Goal: Find specific page/section: Find specific page/section

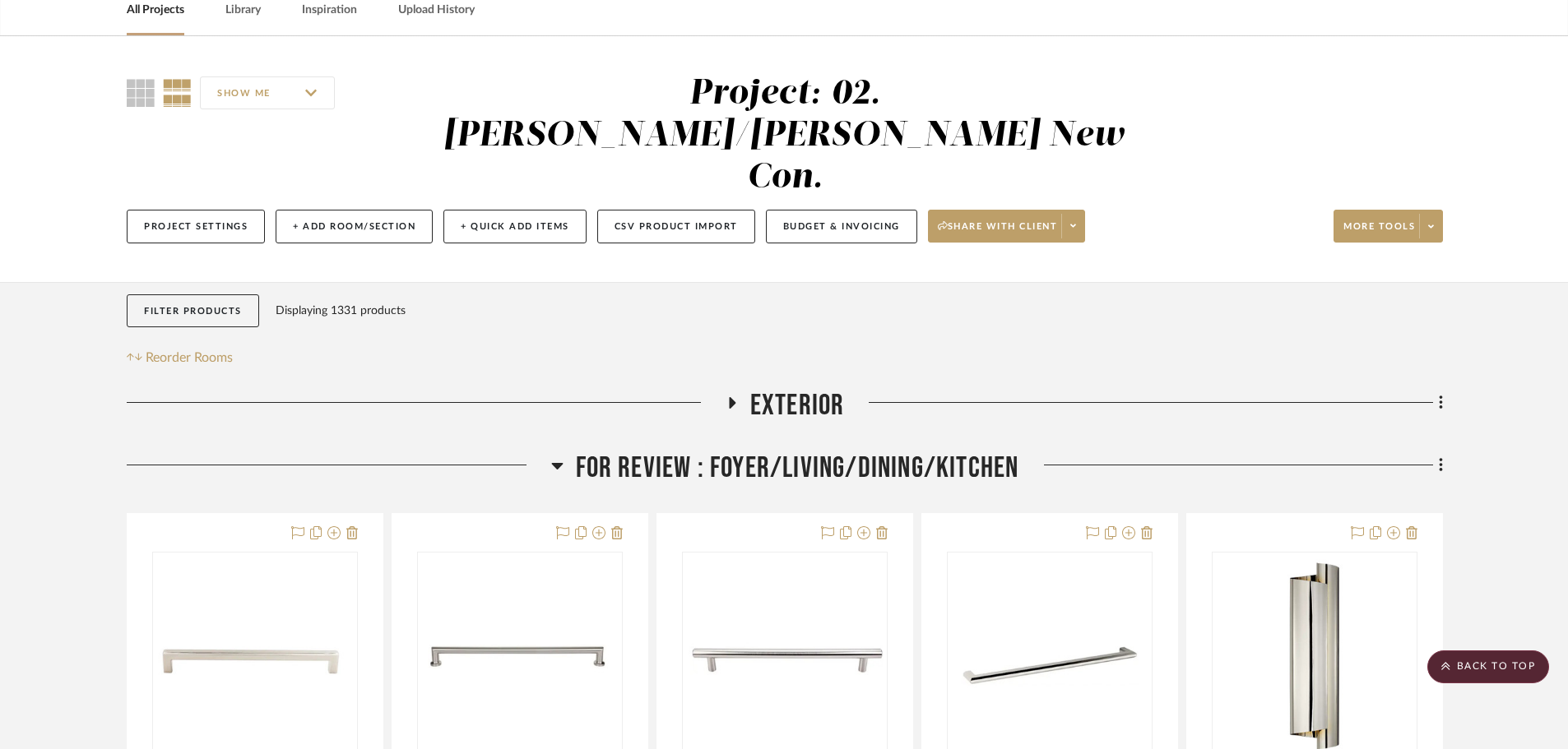
click at [828, 451] on span "FOR REVIEW : Foyer/Living/Dining/Kitchen" at bounding box center [797, 469] width 443 height 36
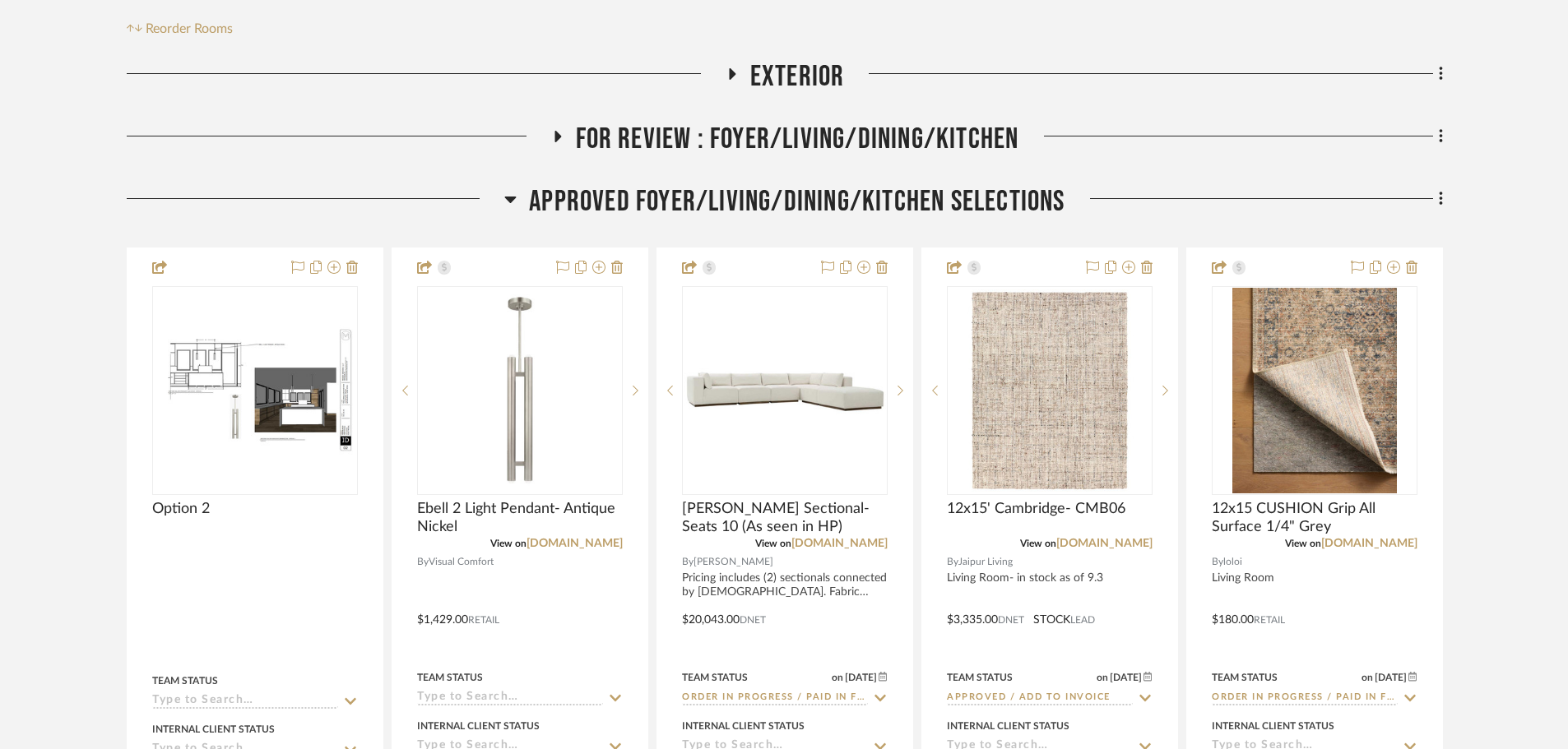
click at [836, 184] on span "APPROVED FOYER/LIVING/DINING/KITCHEN SELECTIONS" at bounding box center [797, 202] width 535 height 36
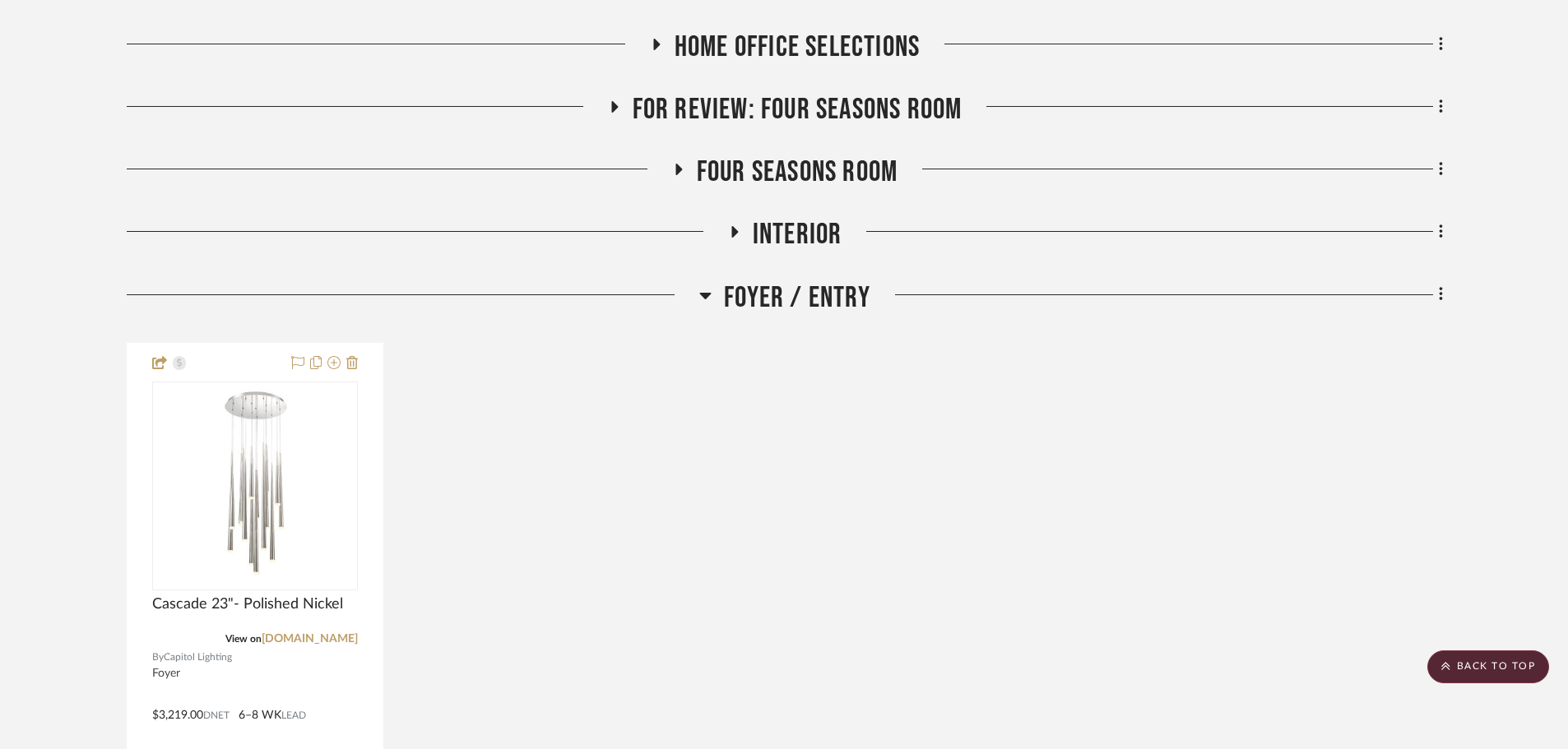
scroll to position [1069, 0]
click at [776, 278] on span "Foyer / Entry" at bounding box center [797, 296] width 147 height 36
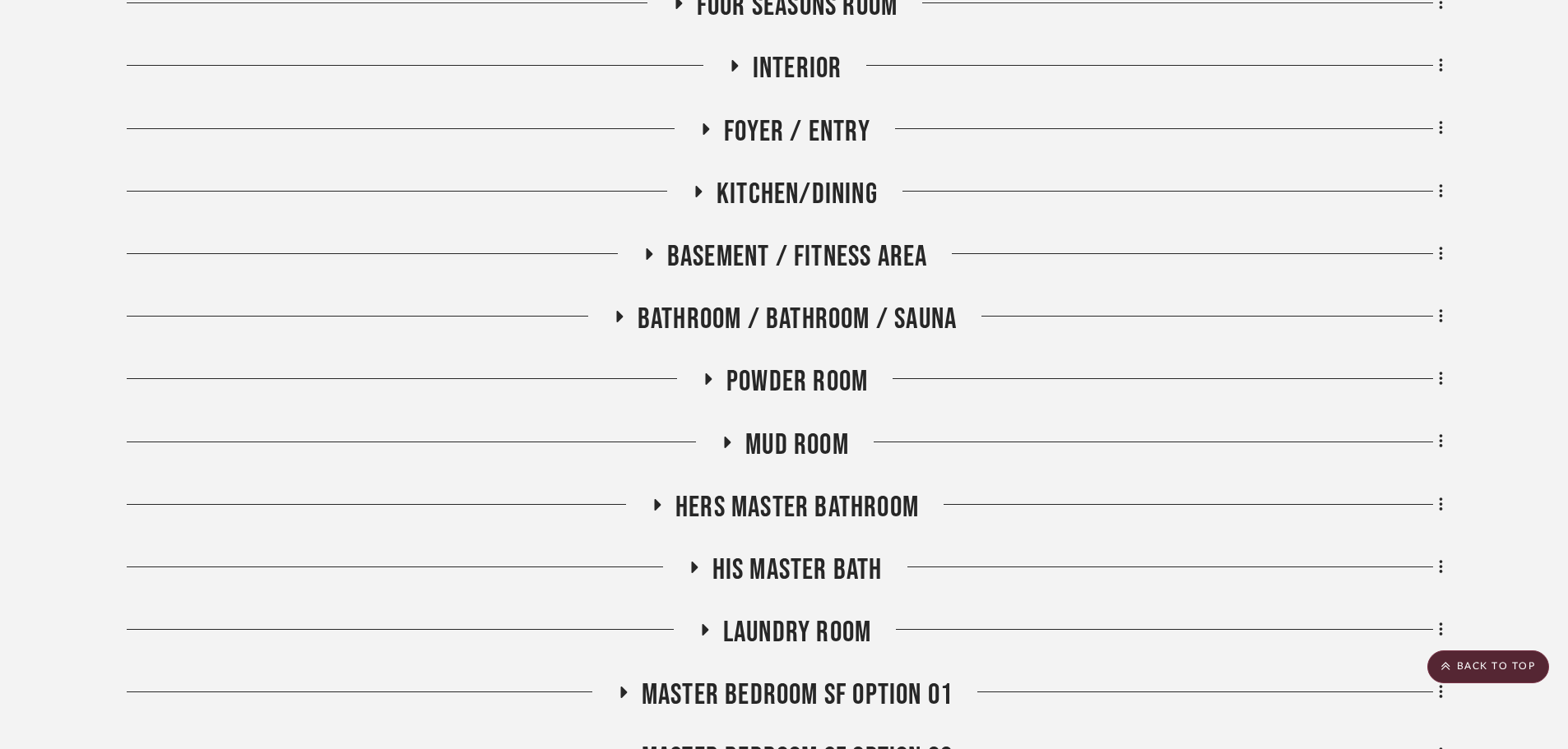
click at [803, 490] on span "Hers Master Bathroom" at bounding box center [797, 508] width 244 height 36
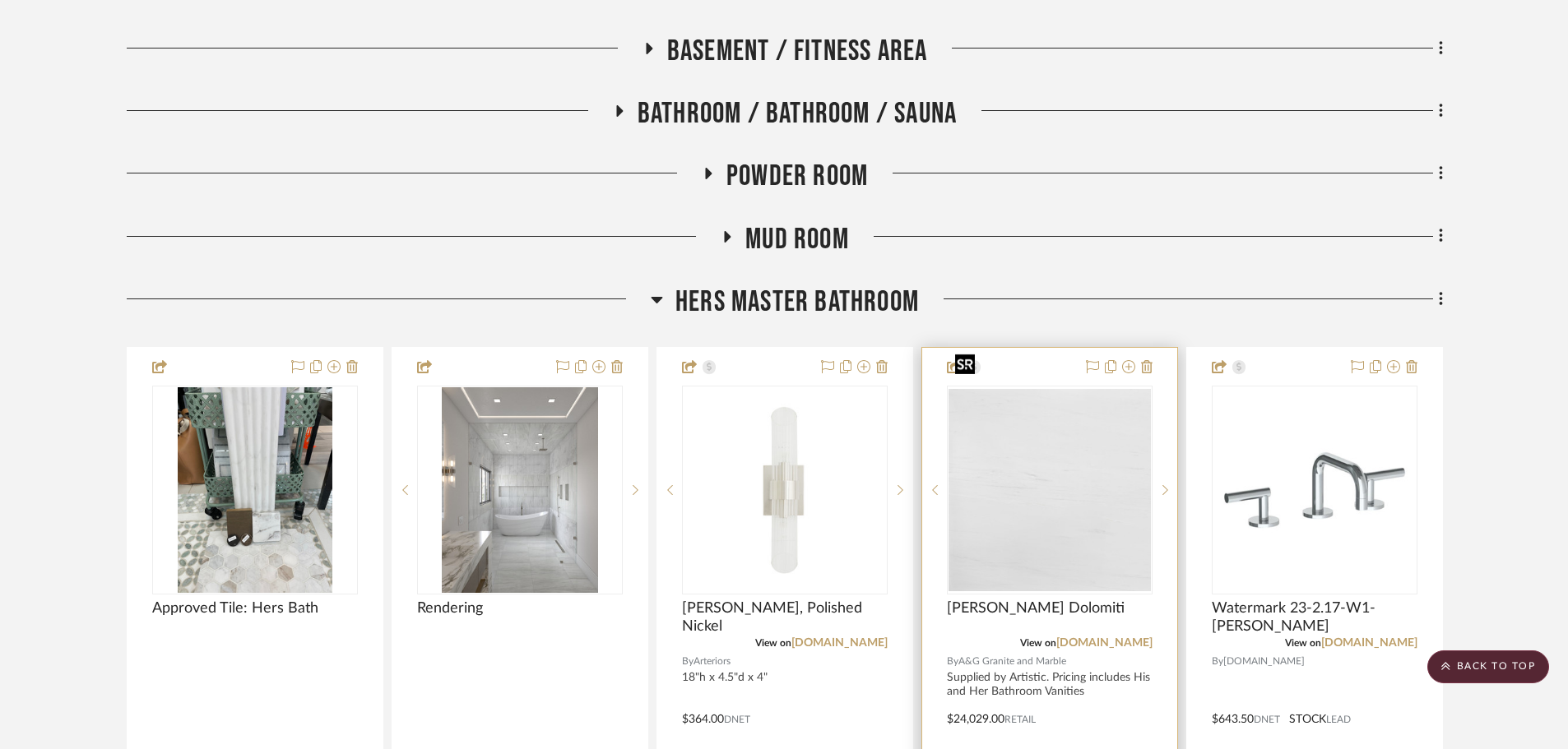
scroll to position [1480, 0]
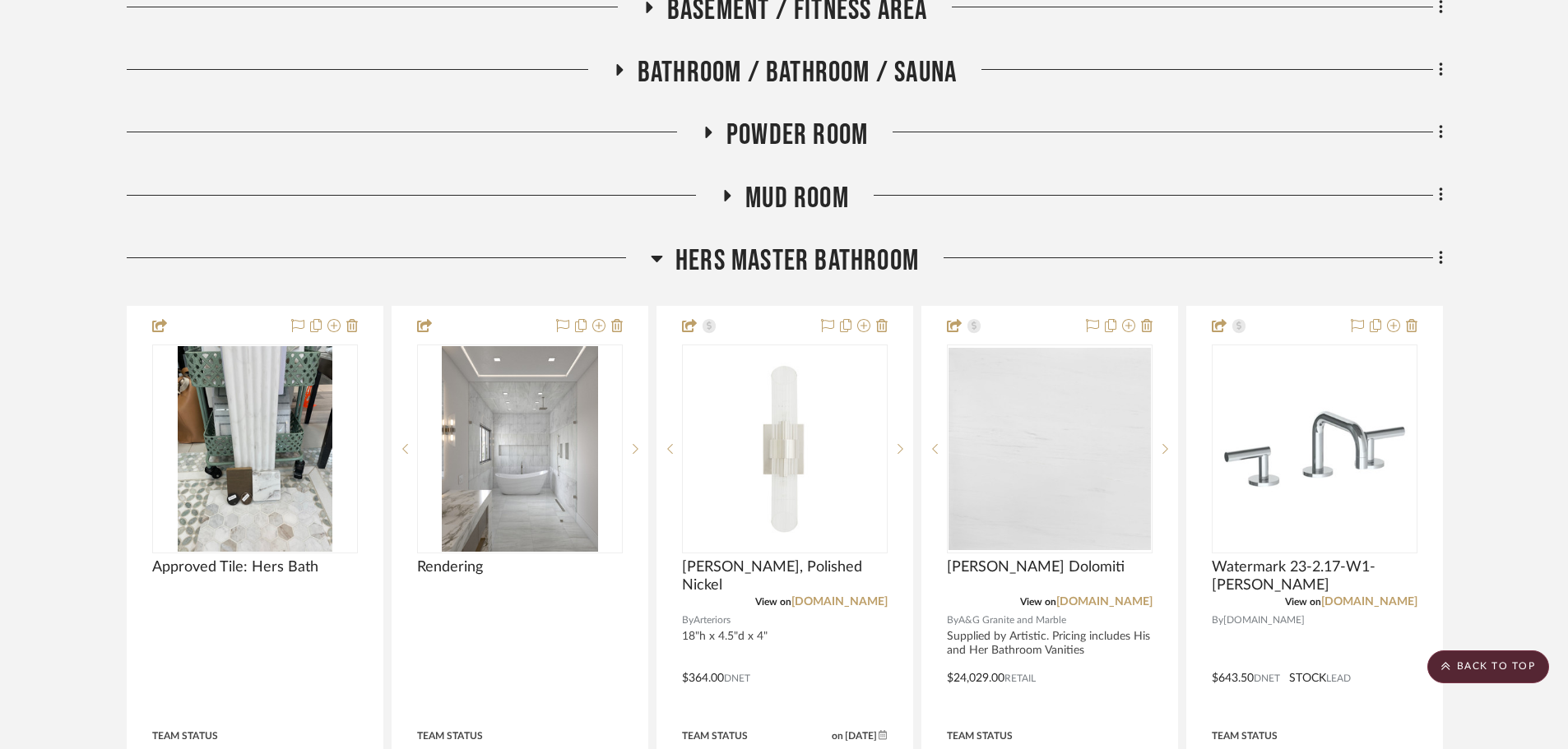
click at [799, 244] on span "Hers Master Bathroom" at bounding box center [797, 262] width 244 height 36
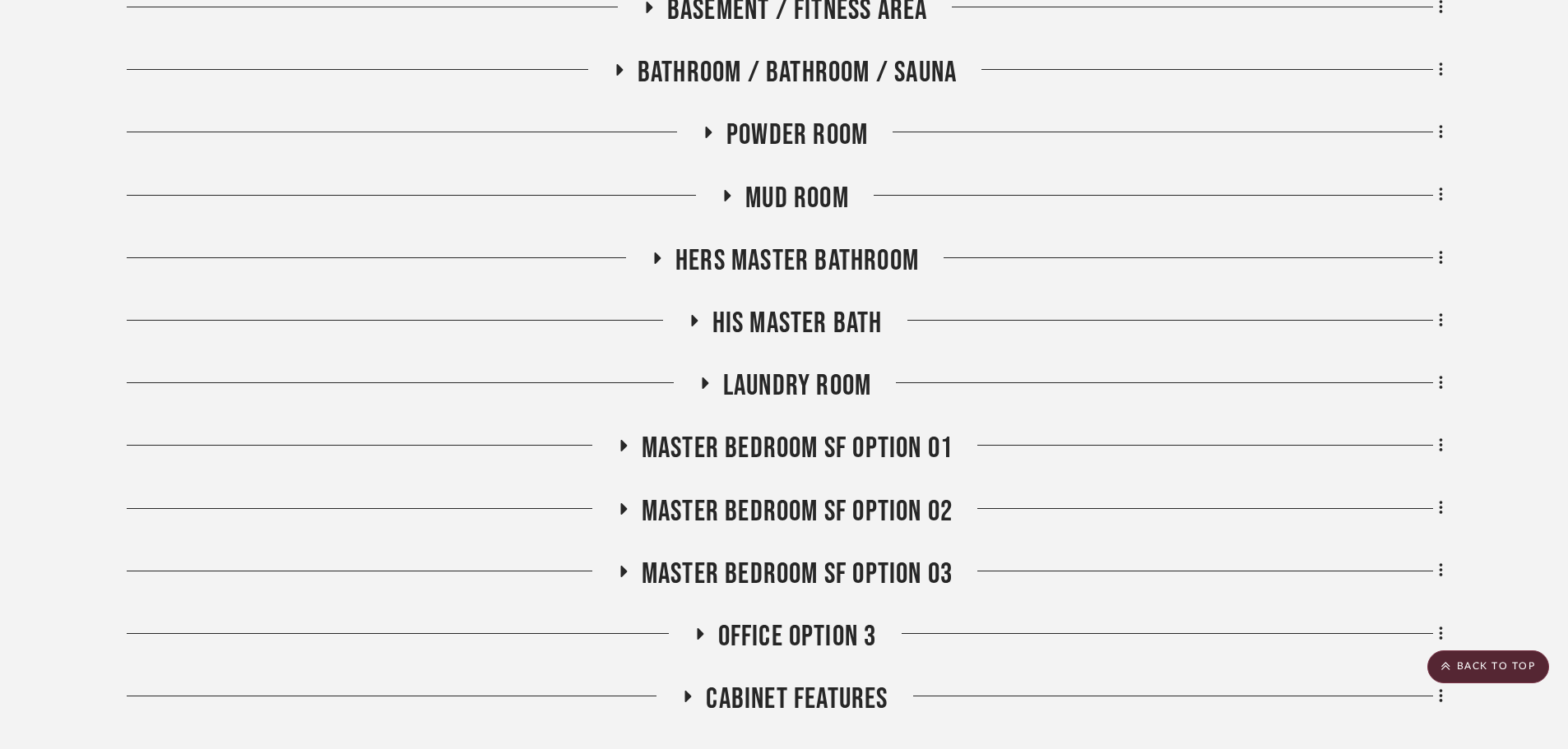
click at [784, 306] on span "His Master Bath" at bounding box center [798, 324] width 170 height 36
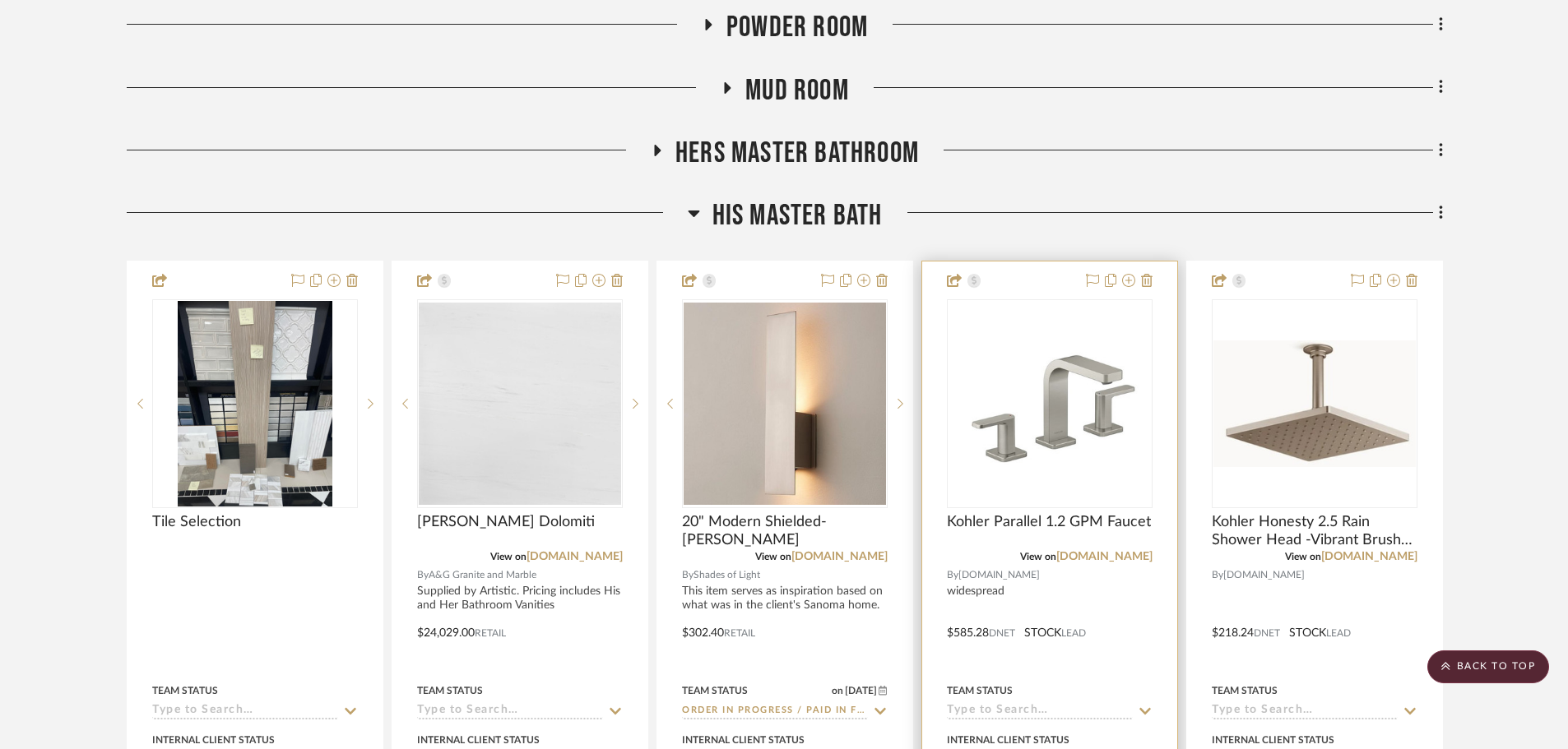
scroll to position [1645, 0]
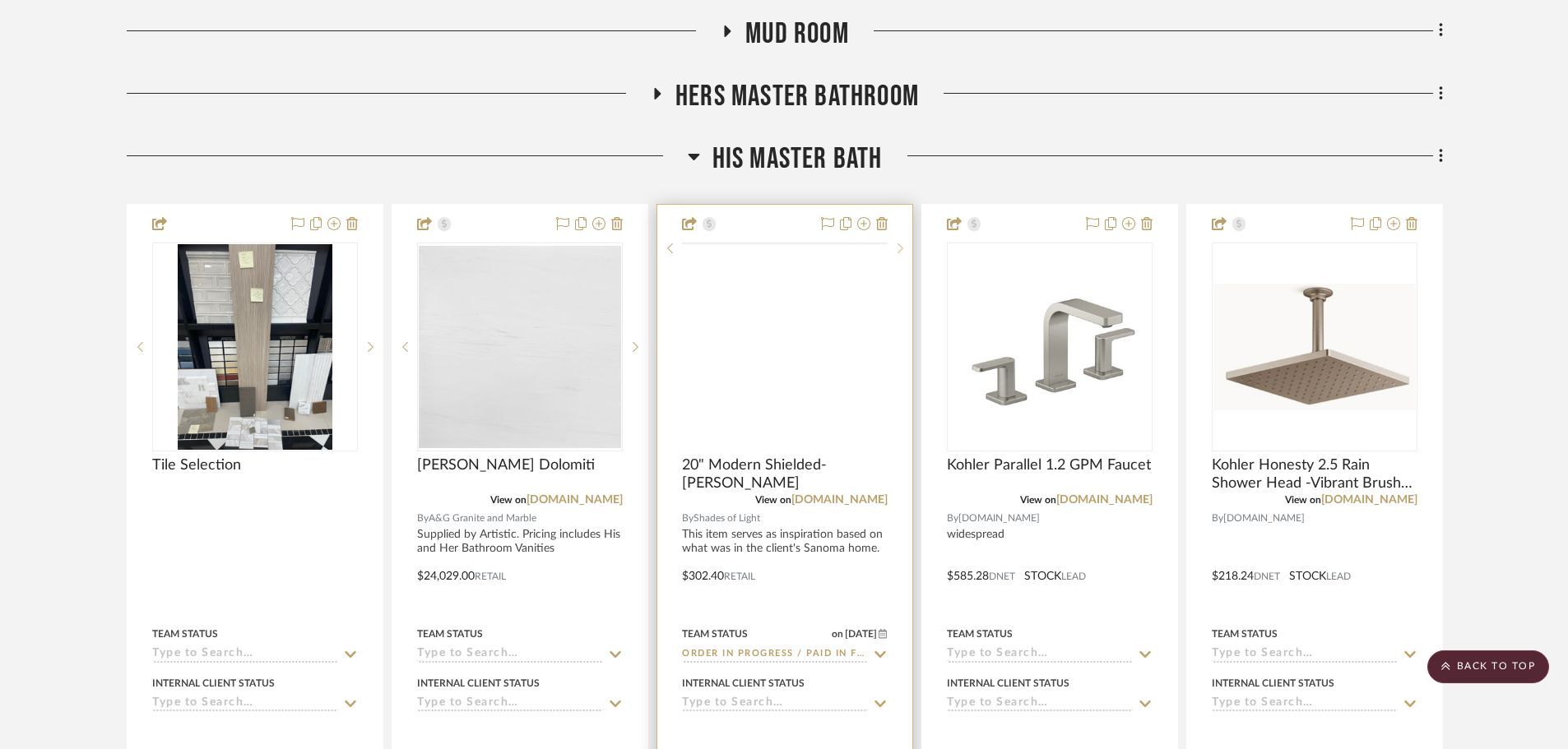
click at [904, 254] on sr-next-btn at bounding box center [899, 249] width 25 height 12
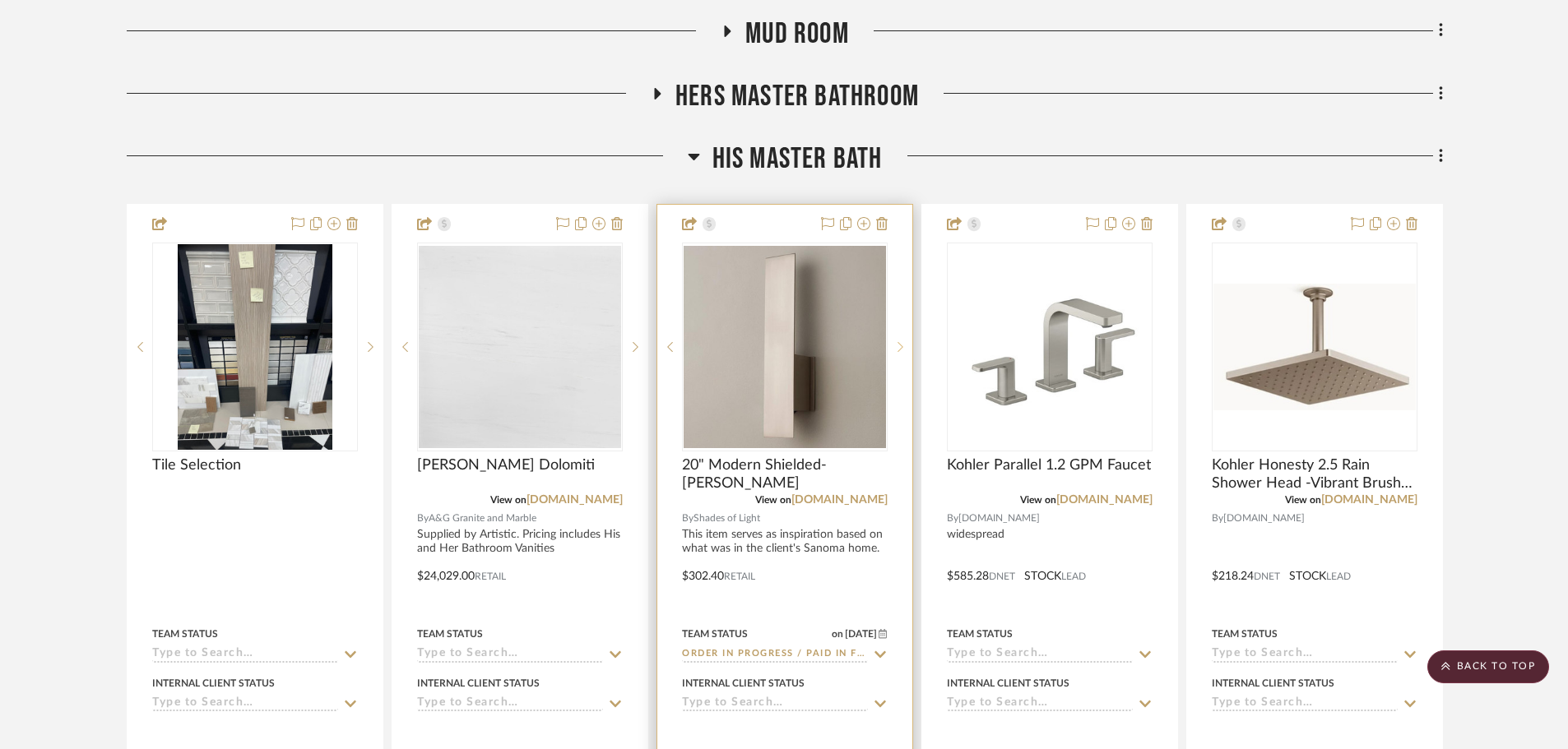
click at [904, 341] on sr-next-btn at bounding box center [899, 347] width 25 height 12
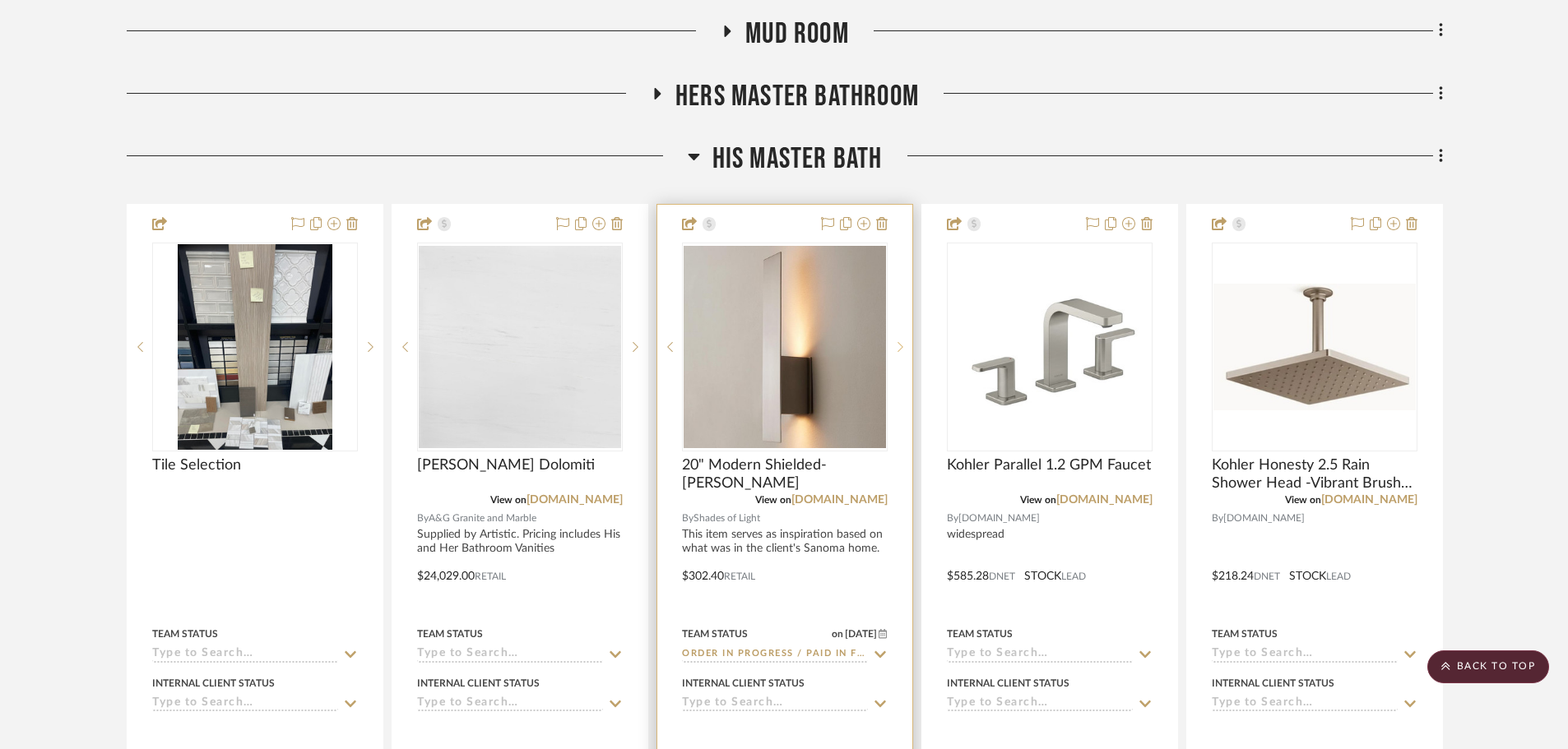
click at [904, 341] on sr-next-btn at bounding box center [899, 347] width 25 height 12
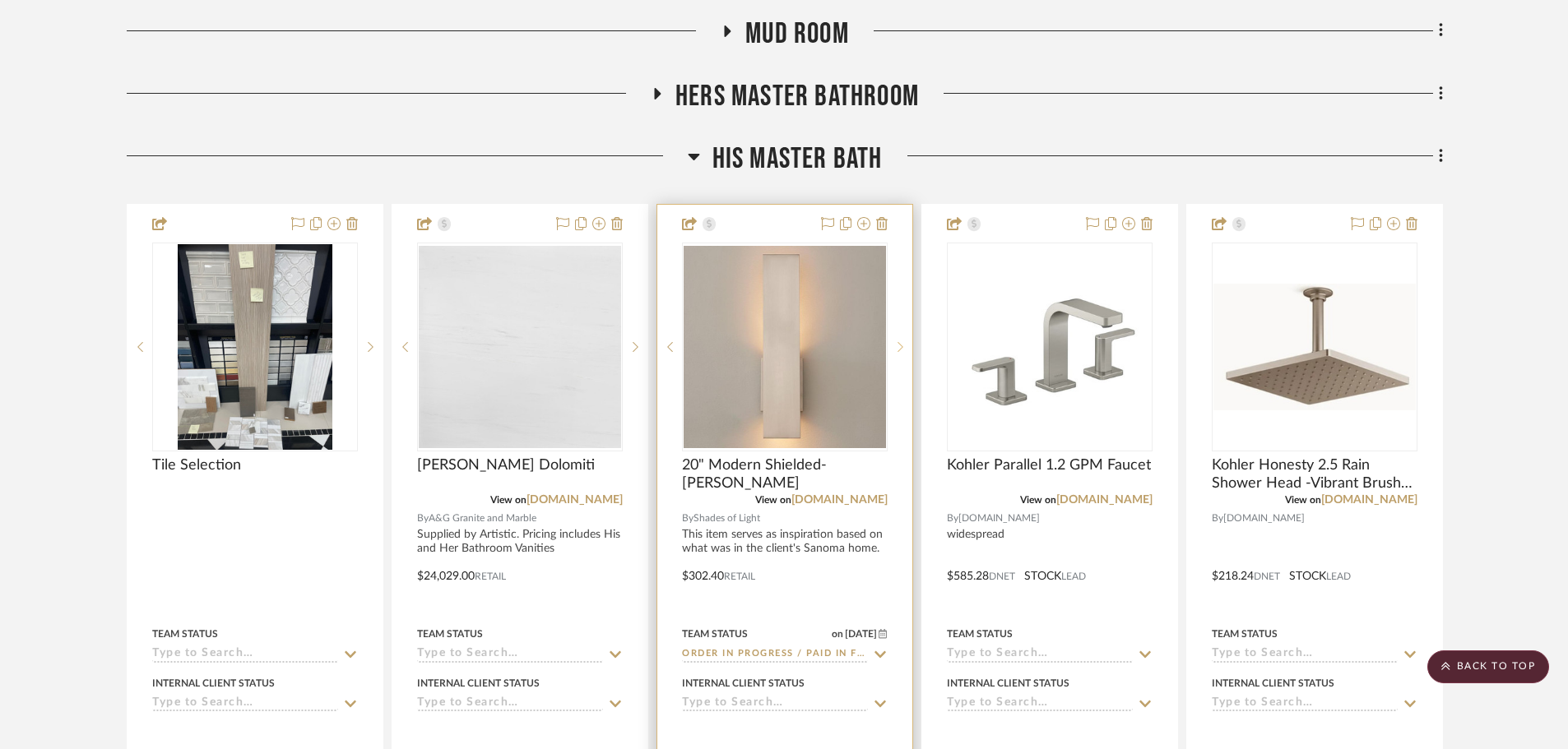
click at [904, 341] on sr-next-btn at bounding box center [899, 347] width 25 height 12
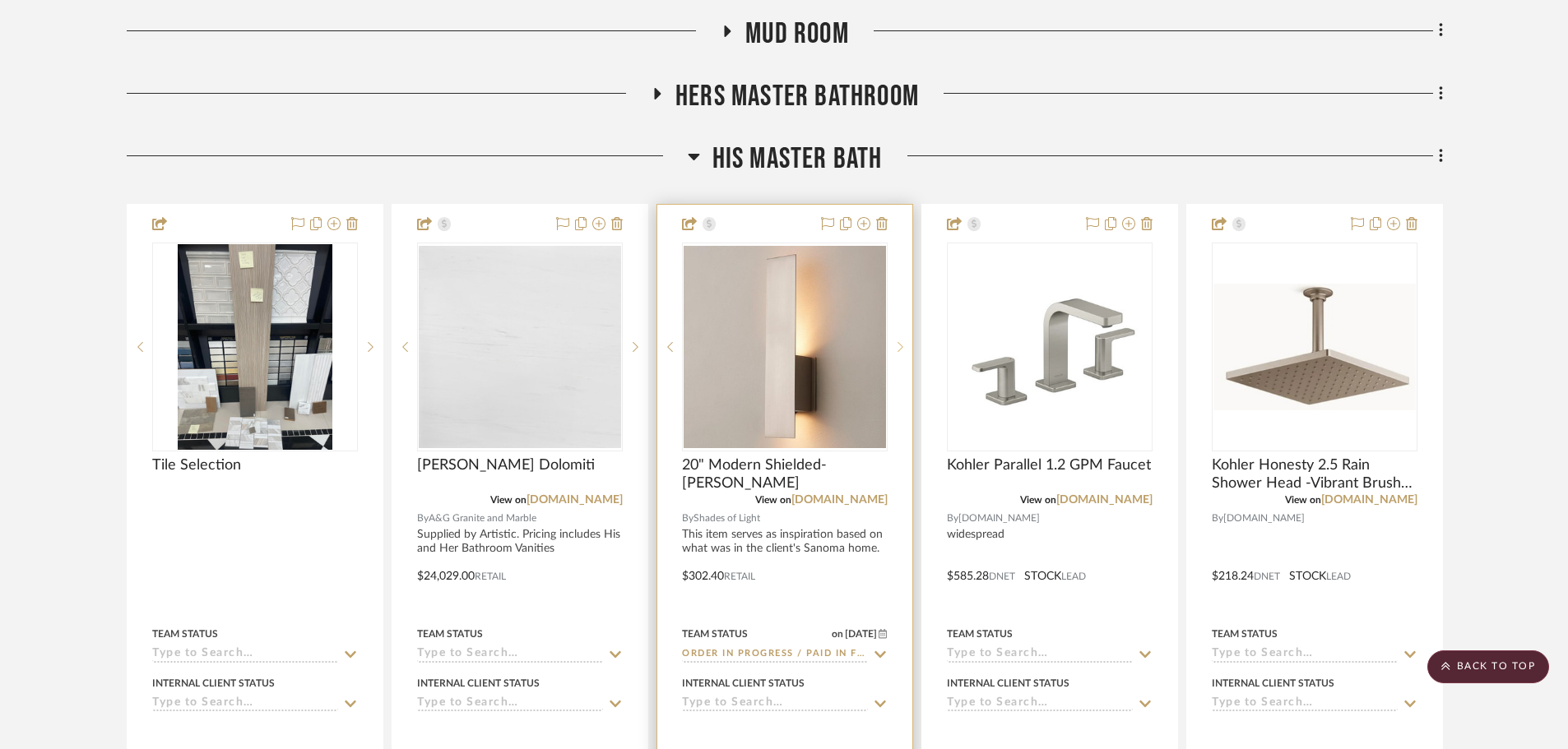
click at [904, 341] on sr-next-btn at bounding box center [899, 347] width 25 height 12
